Goal: Transaction & Acquisition: Purchase product/service

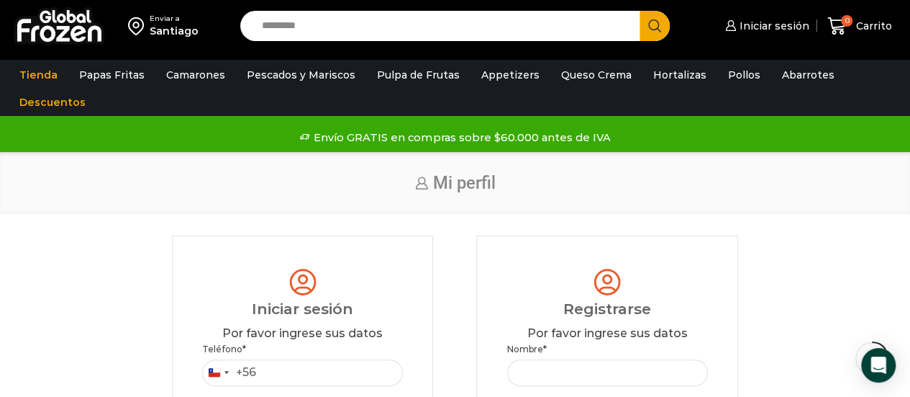
scroll to position [151, 0]
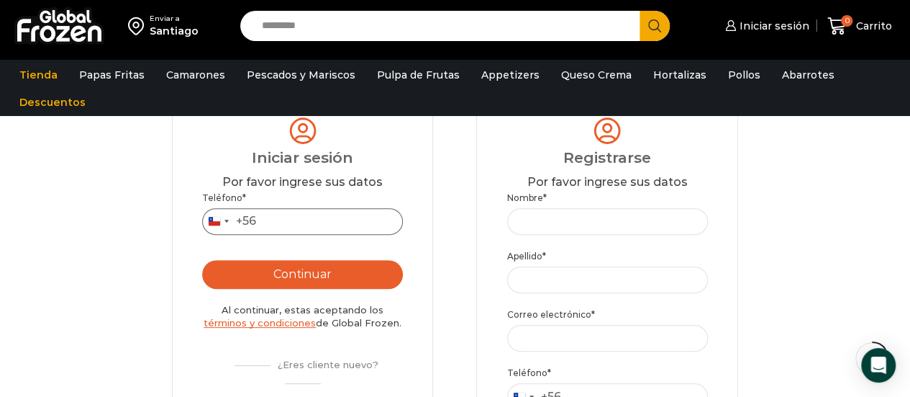
click at [335, 226] on input "Teléfono *" at bounding box center [302, 221] width 201 height 27
click at [325, 281] on button "Continuar" at bounding box center [302, 274] width 201 height 29
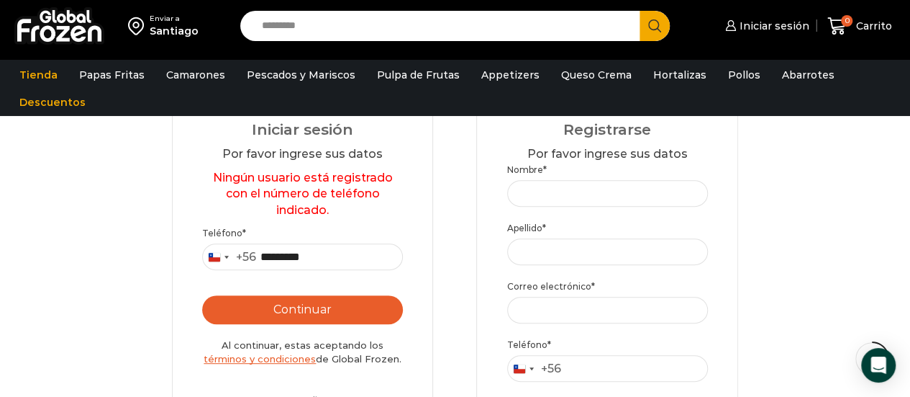
scroll to position [181, 0]
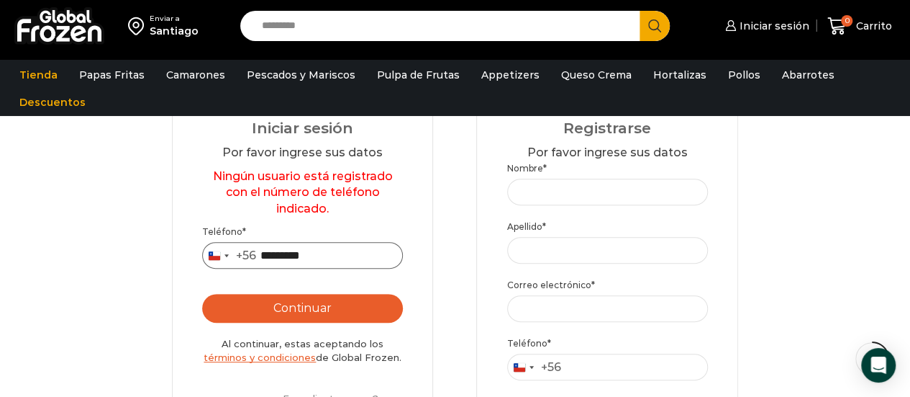
drag, startPoint x: 338, startPoint y: 254, endPoint x: 212, endPoint y: 231, distance: 128.0
click at [212, 231] on p "Teléfono * Chile +56 +56 Argentina +54 Chile +56 *********" at bounding box center [302, 247] width 201 height 44
type input "*********"
click at [343, 307] on button "Continuar" at bounding box center [302, 308] width 201 height 29
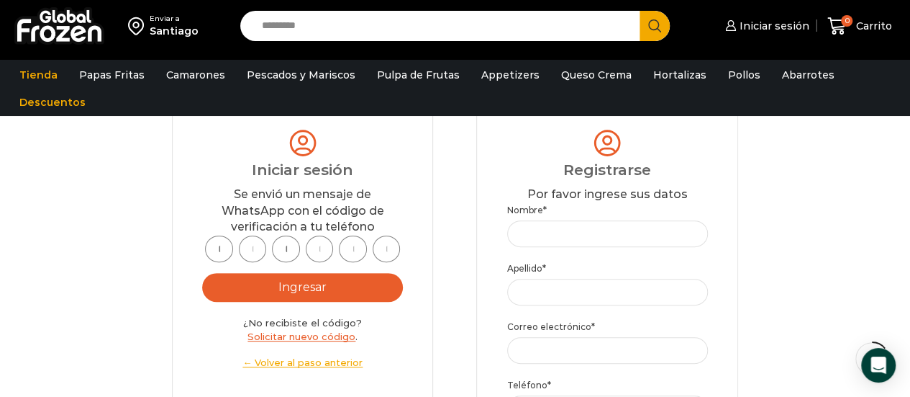
scroll to position [138, 0]
click at [216, 247] on input "text" at bounding box center [219, 249] width 28 height 27
type input "*"
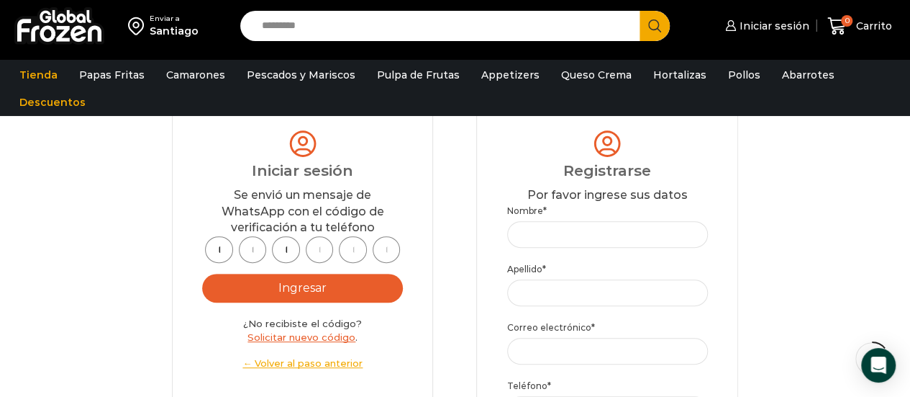
type input "*"
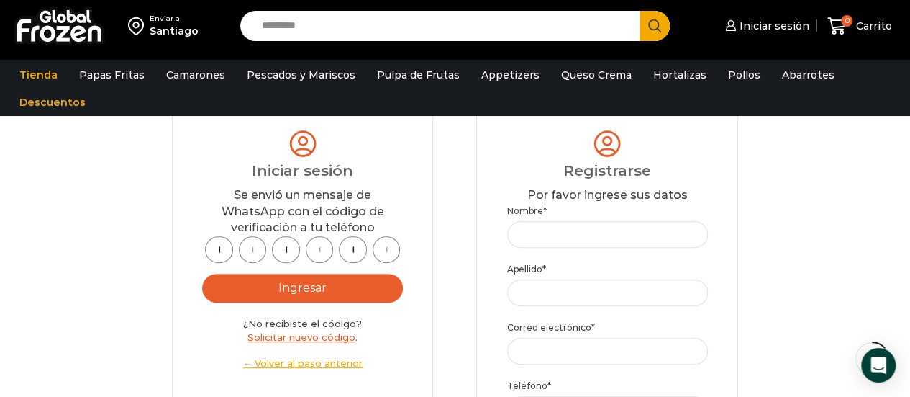
click at [356, 285] on button "Ingresar" at bounding box center [302, 287] width 201 height 29
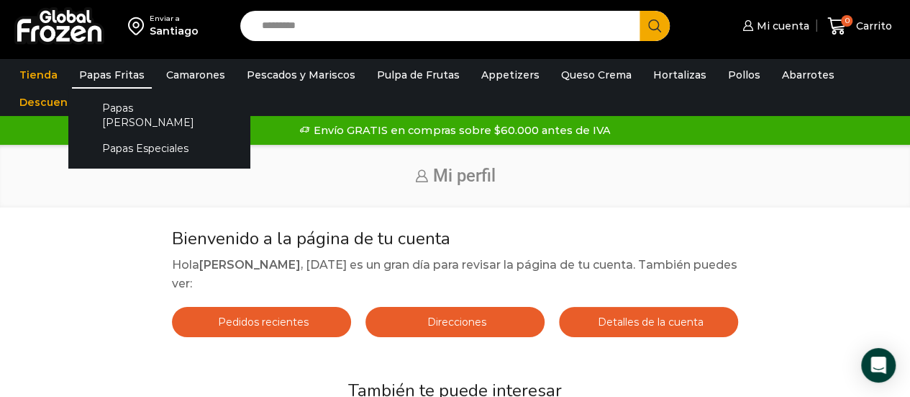
click at [132, 81] on link "Papas Fritas" at bounding box center [112, 74] width 80 height 27
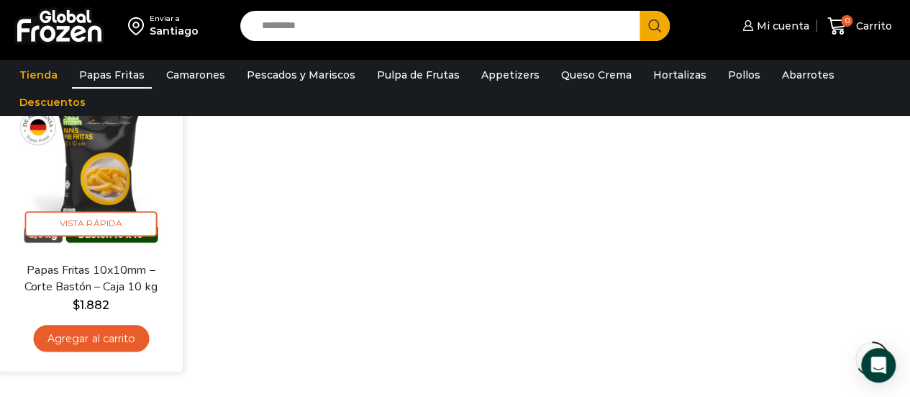
click at [88, 339] on link "Agregar al carrito" at bounding box center [91, 338] width 116 height 27
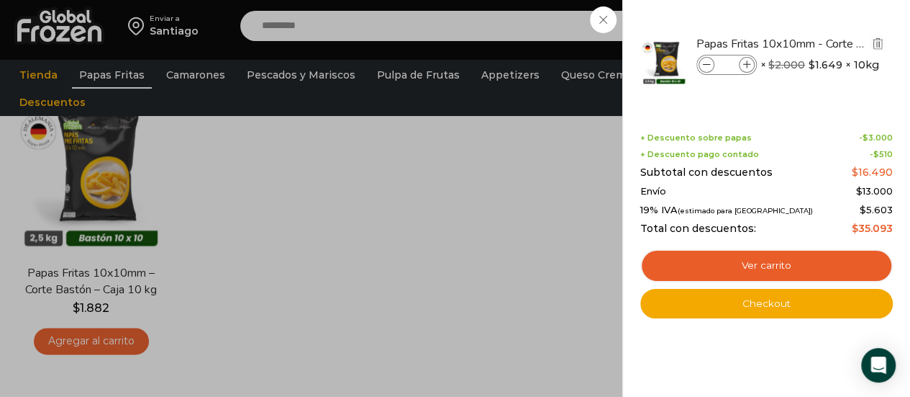
click at [743, 64] on icon at bounding box center [747, 65] width 8 height 8
type input "*"
click at [748, 266] on link "Ver carrito" at bounding box center [767, 265] width 253 height 33
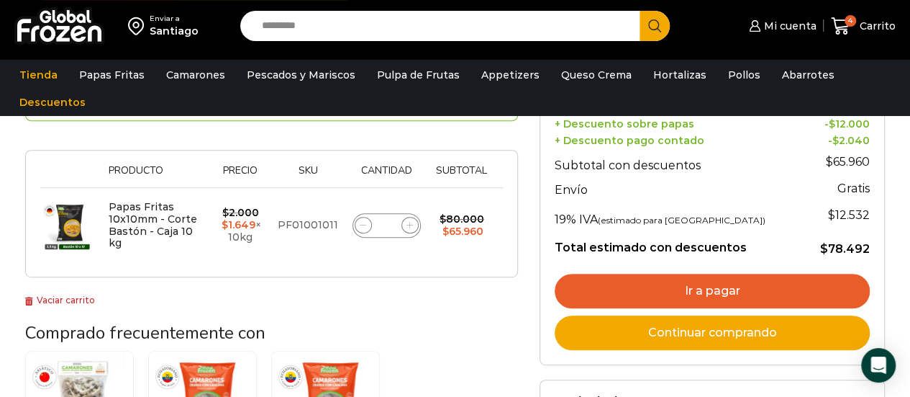
scroll to position [224, 0]
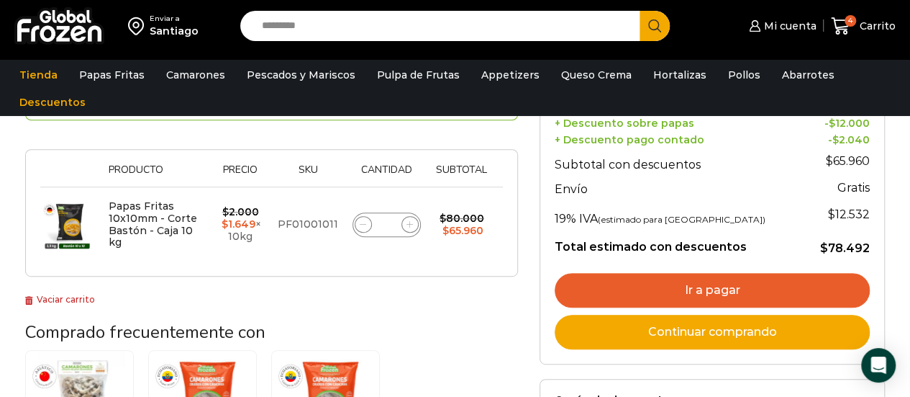
click at [684, 283] on link "Ir a pagar" at bounding box center [712, 290] width 315 height 35
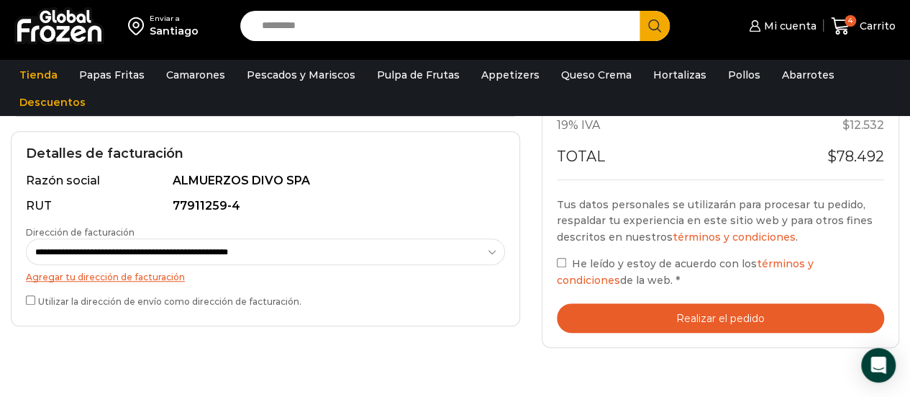
scroll to position [422, 0]
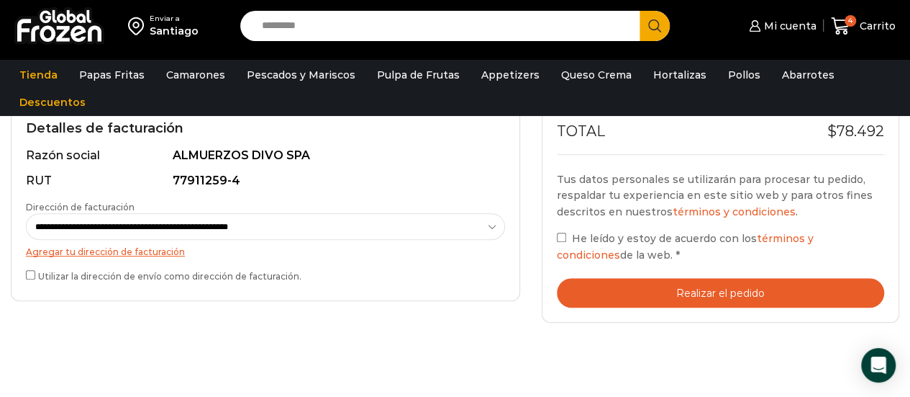
click at [625, 281] on button "Realizar el pedido" at bounding box center [720, 293] width 327 height 30
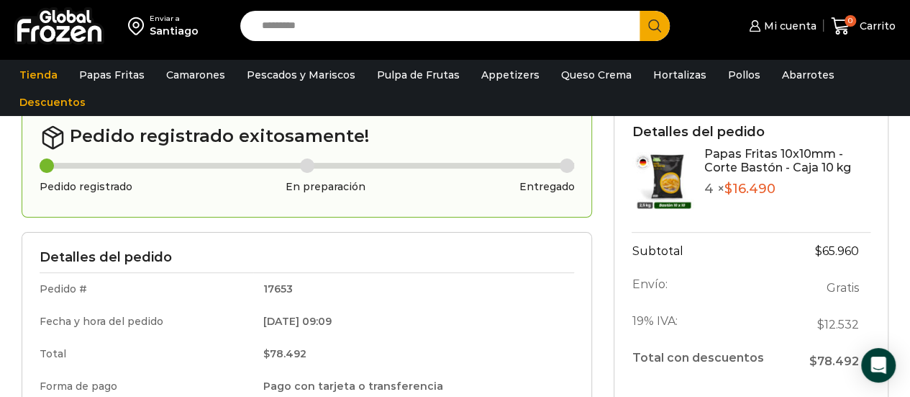
scroll to position [101, 0]
